Goal: Task Accomplishment & Management: Manage account settings

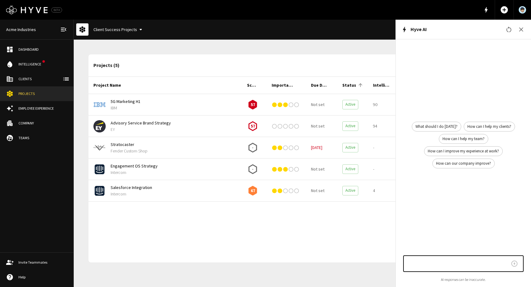
click at [523, 26] on icon "button" at bounding box center [520, 29] width 7 height 7
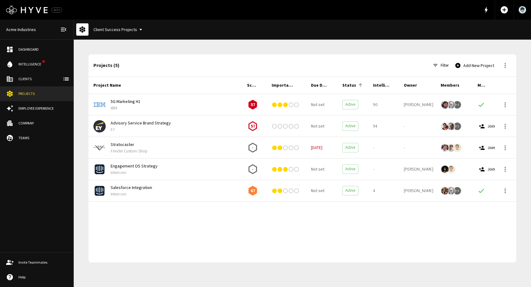
click at [29, 45] on link "Dashboard" at bounding box center [36, 49] width 73 height 15
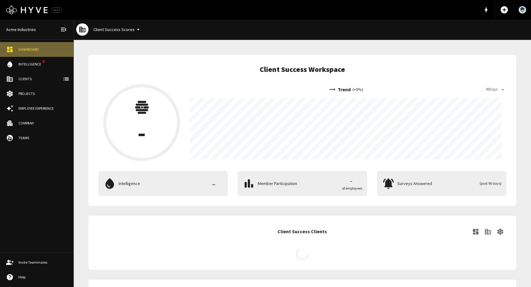
click at [29, 45] on link "Dashboard" at bounding box center [36, 49] width 73 height 15
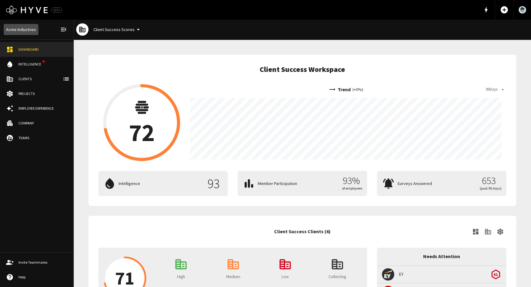
click at [12, 32] on link "Acme Industries" at bounding box center [21, 29] width 35 height 11
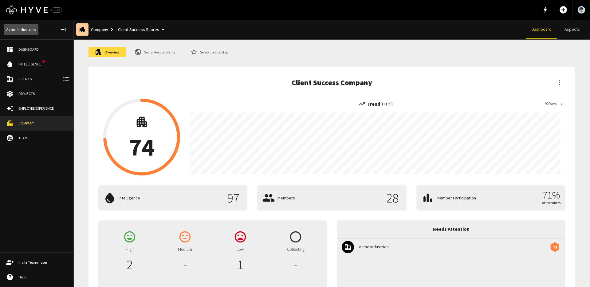
click at [26, 28] on link "Acme Industries" at bounding box center [21, 29] width 35 height 11
click at [102, 29] on div "Company Client Success Scores" at bounding box center [130, 29] width 78 height 11
click at [41, 8] on icon "Logo Created with Sketch." at bounding box center [26, 10] width 41 height 9
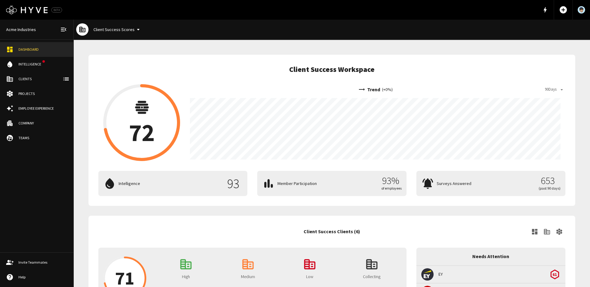
click at [531, 10] on icon "button" at bounding box center [545, 10] width 3 height 6
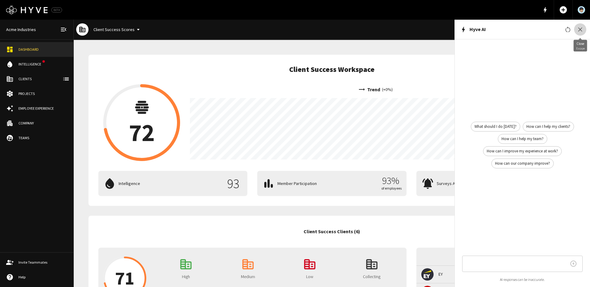
click at [531, 28] on icon "button" at bounding box center [579, 29] width 7 height 7
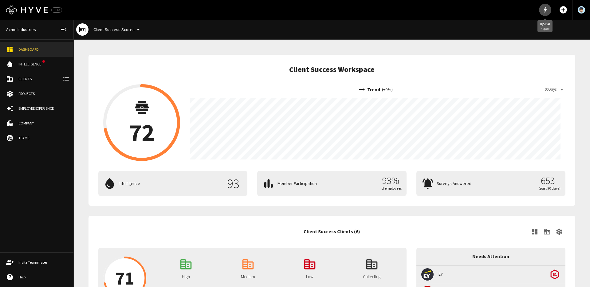
click at [531, 8] on icon "button" at bounding box center [544, 9] width 7 height 7
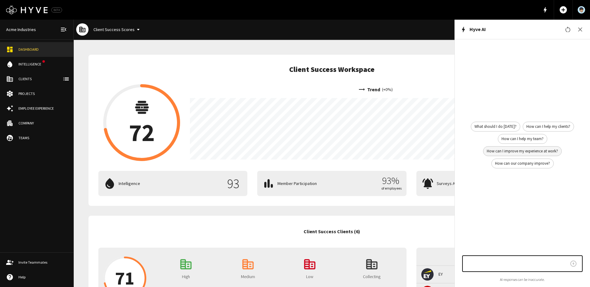
click at [531, 150] on span "How can I improve my experience at work?" at bounding box center [522, 151] width 78 height 6
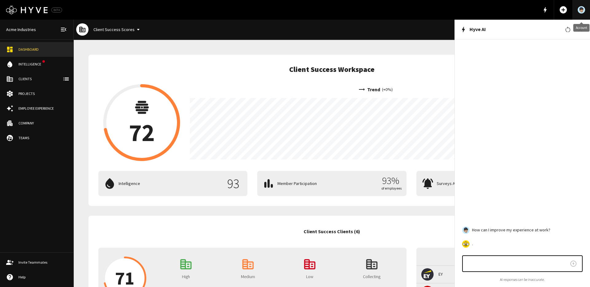
click at [531, 7] on img "Account" at bounding box center [581, 9] width 7 height 7
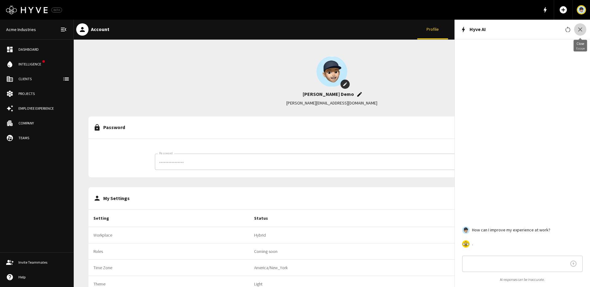
click at [531, 29] on icon "button" at bounding box center [579, 29] width 7 height 7
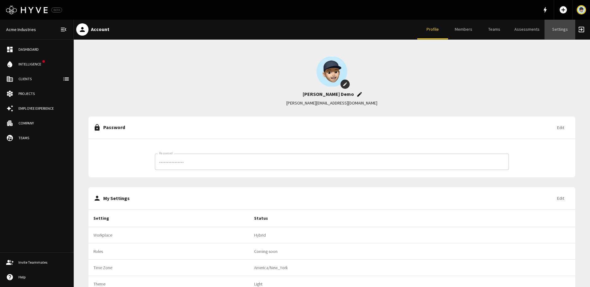
click at [531, 28] on link "Settings" at bounding box center [559, 30] width 31 height 20
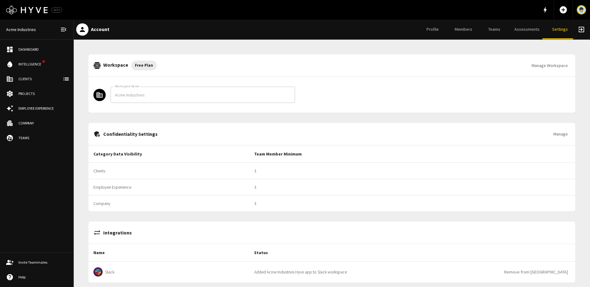
click at [441, 30] on link "Profile" at bounding box center [432, 30] width 31 height 20
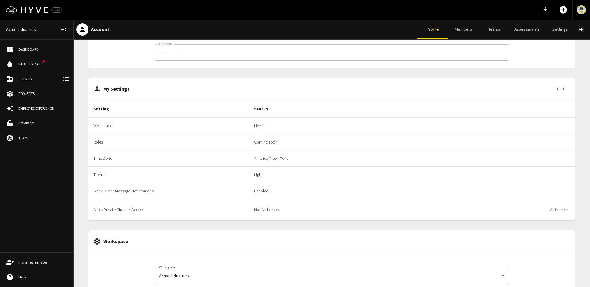
scroll to position [138, 0]
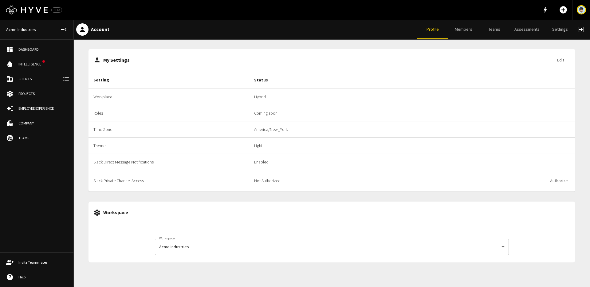
click at [531, 62] on button "Edit" at bounding box center [561, 59] width 20 height 11
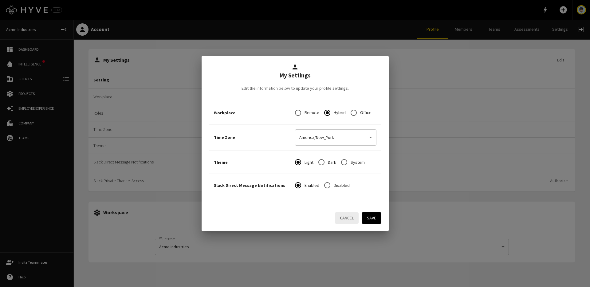
click at [316, 161] on input "Dark" at bounding box center [321, 162] width 13 height 13
radio input "true"
click at [367, 222] on button "Save" at bounding box center [372, 217] width 20 height 11
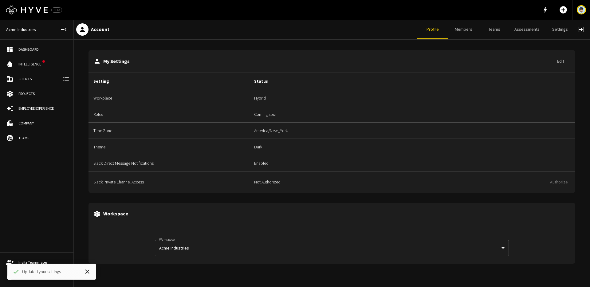
click at [33, 47] on div "Dashboard" at bounding box center [42, 50] width 49 height 6
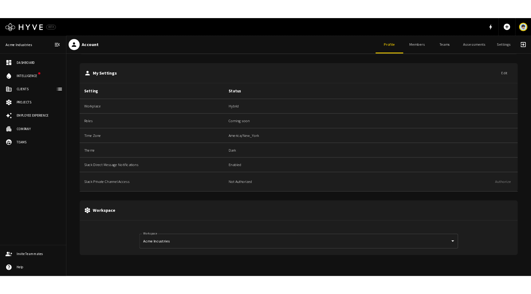
scroll to position [135, 0]
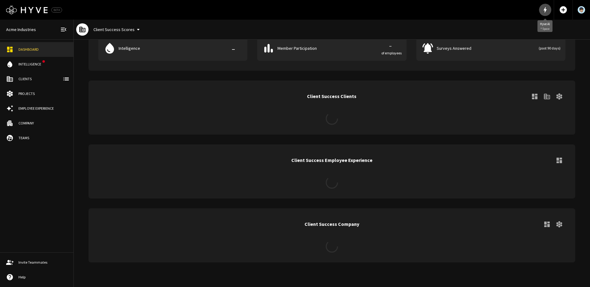
click at [531, 9] on icon "button" at bounding box center [544, 9] width 7 height 7
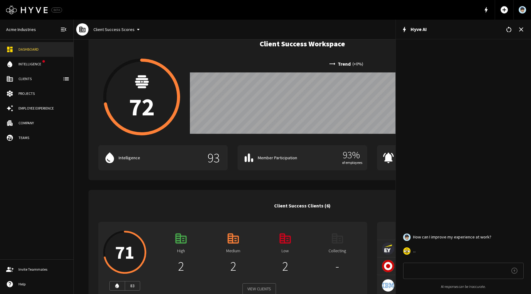
scroll to position [0, 0]
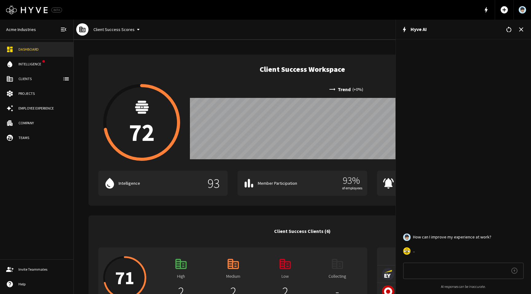
click at [348, 13] on div "Logo Created with Sketch. BETA add_circle" at bounding box center [265, 10] width 531 height 20
